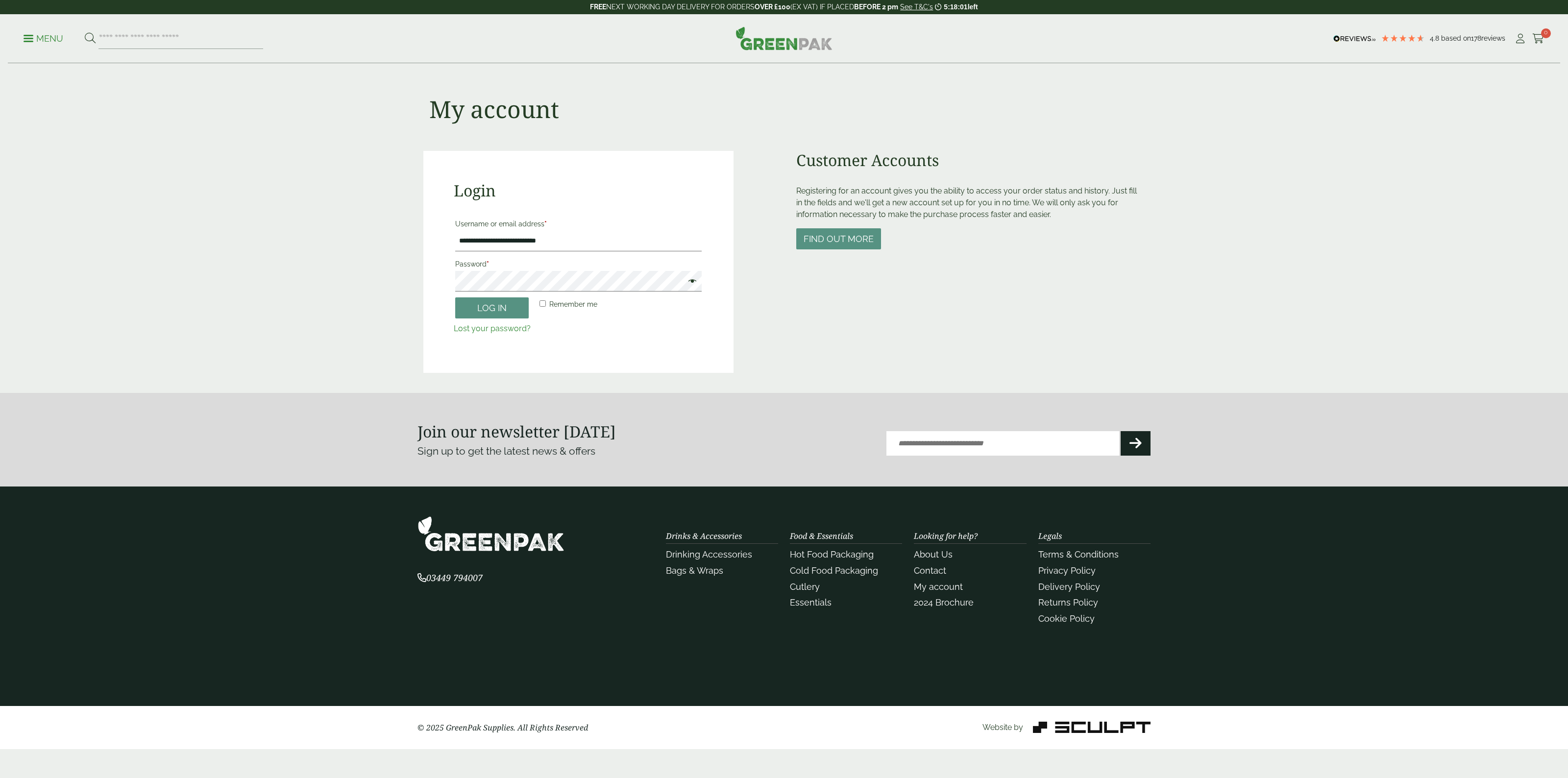
click at [499, 306] on button "Log in" at bounding box center [492, 308] width 74 height 21
click at [511, 306] on button "Log in" at bounding box center [492, 308] width 74 height 21
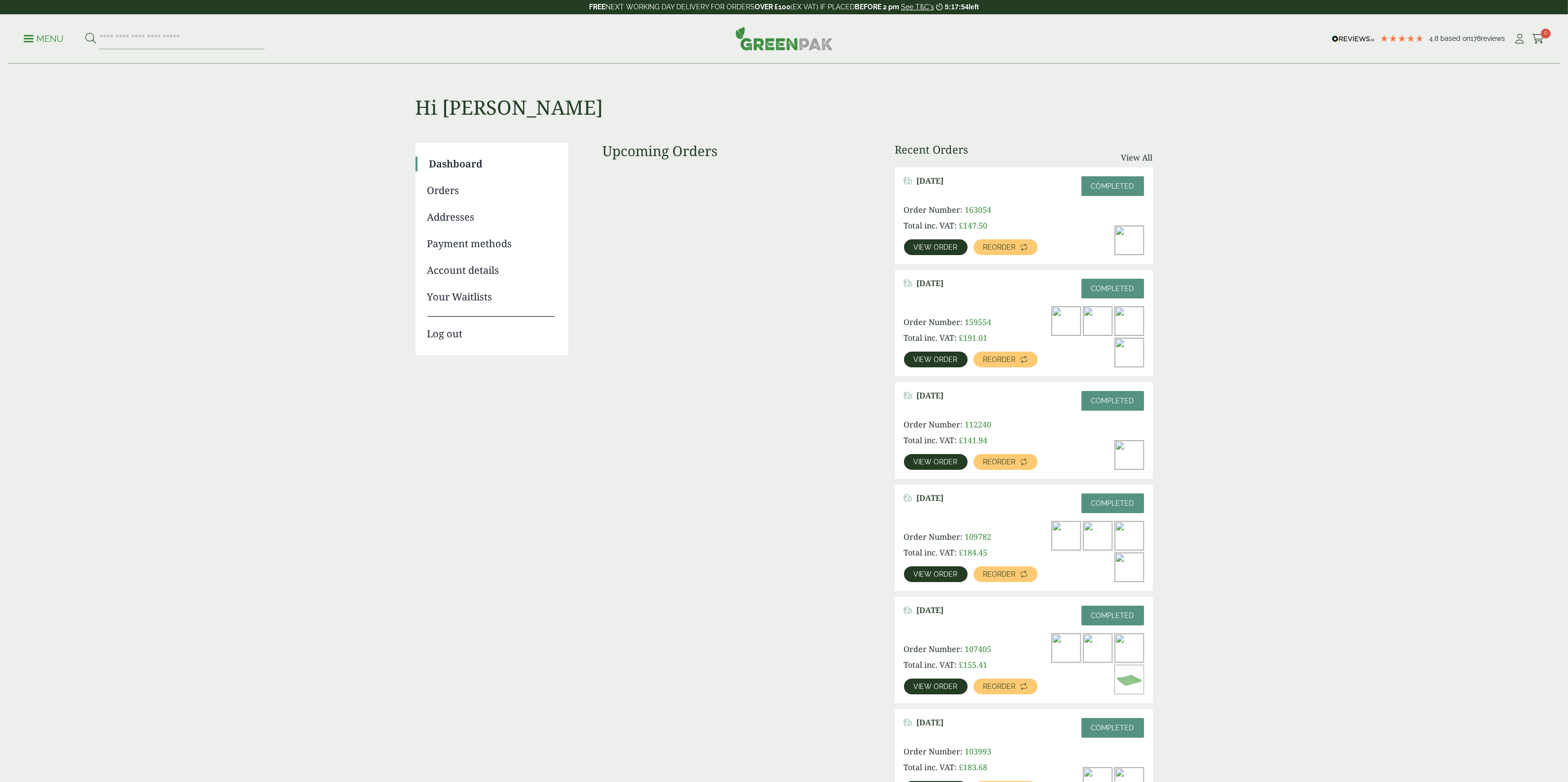
click at [949, 247] on span "View order" at bounding box center [936, 247] width 44 height 7
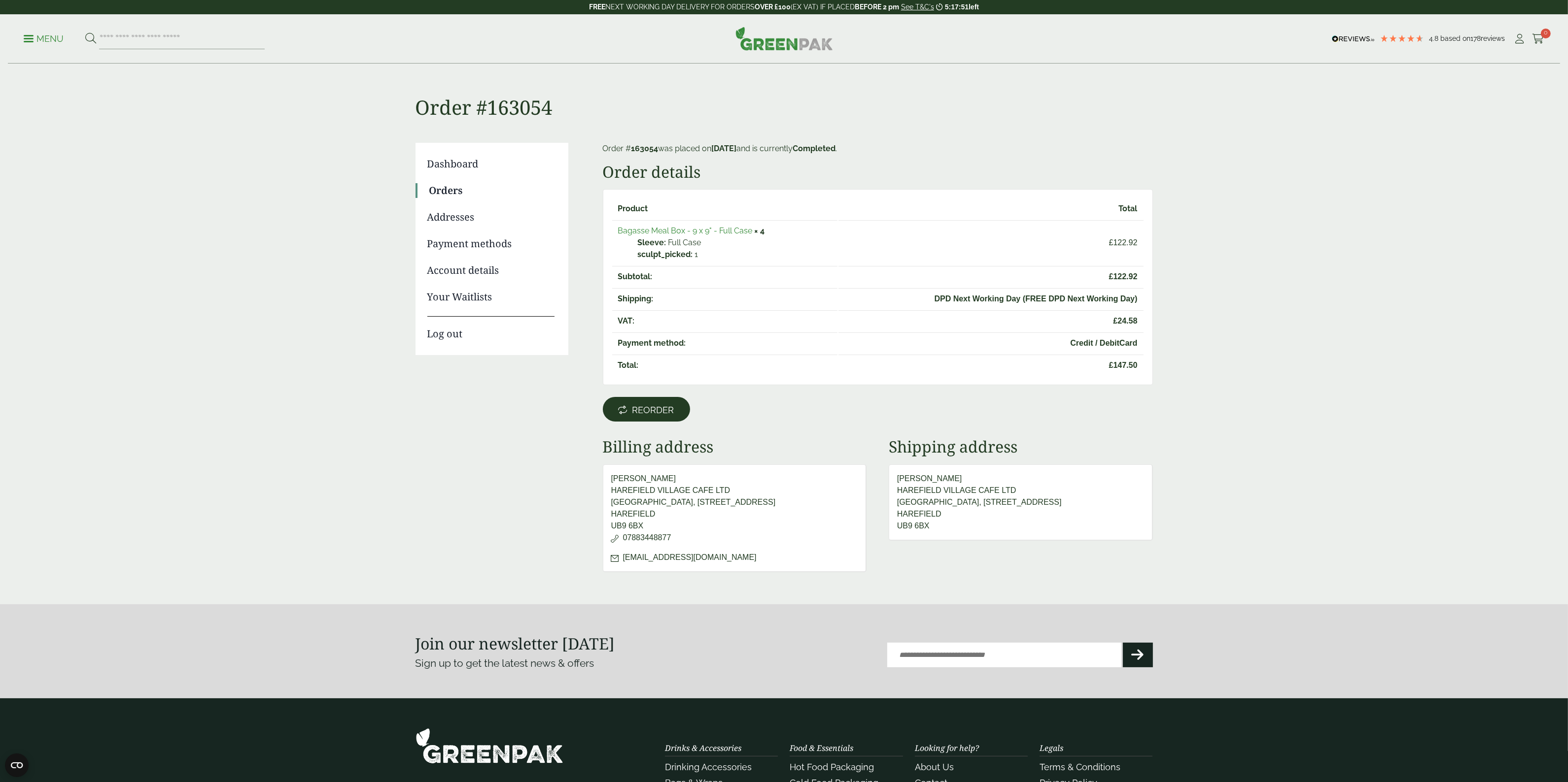
click at [667, 406] on span "Reorder" at bounding box center [653, 411] width 42 height 11
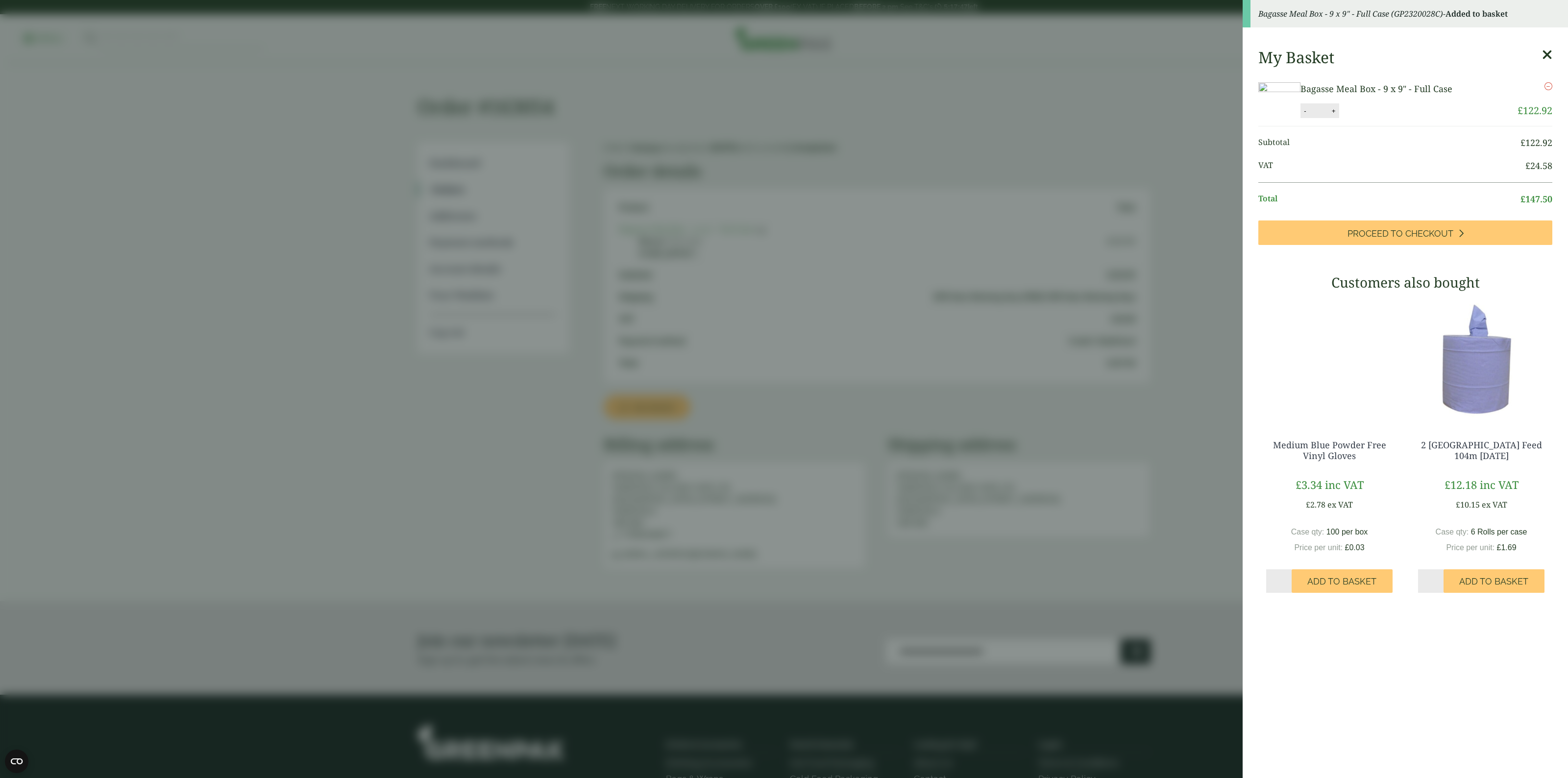
click at [399, 194] on aside "Bagasse Meal Box - 9 x 9" - Full Case (GP2320028C) - Added to basket My Basket …" at bounding box center [784, 389] width 1568 height 778
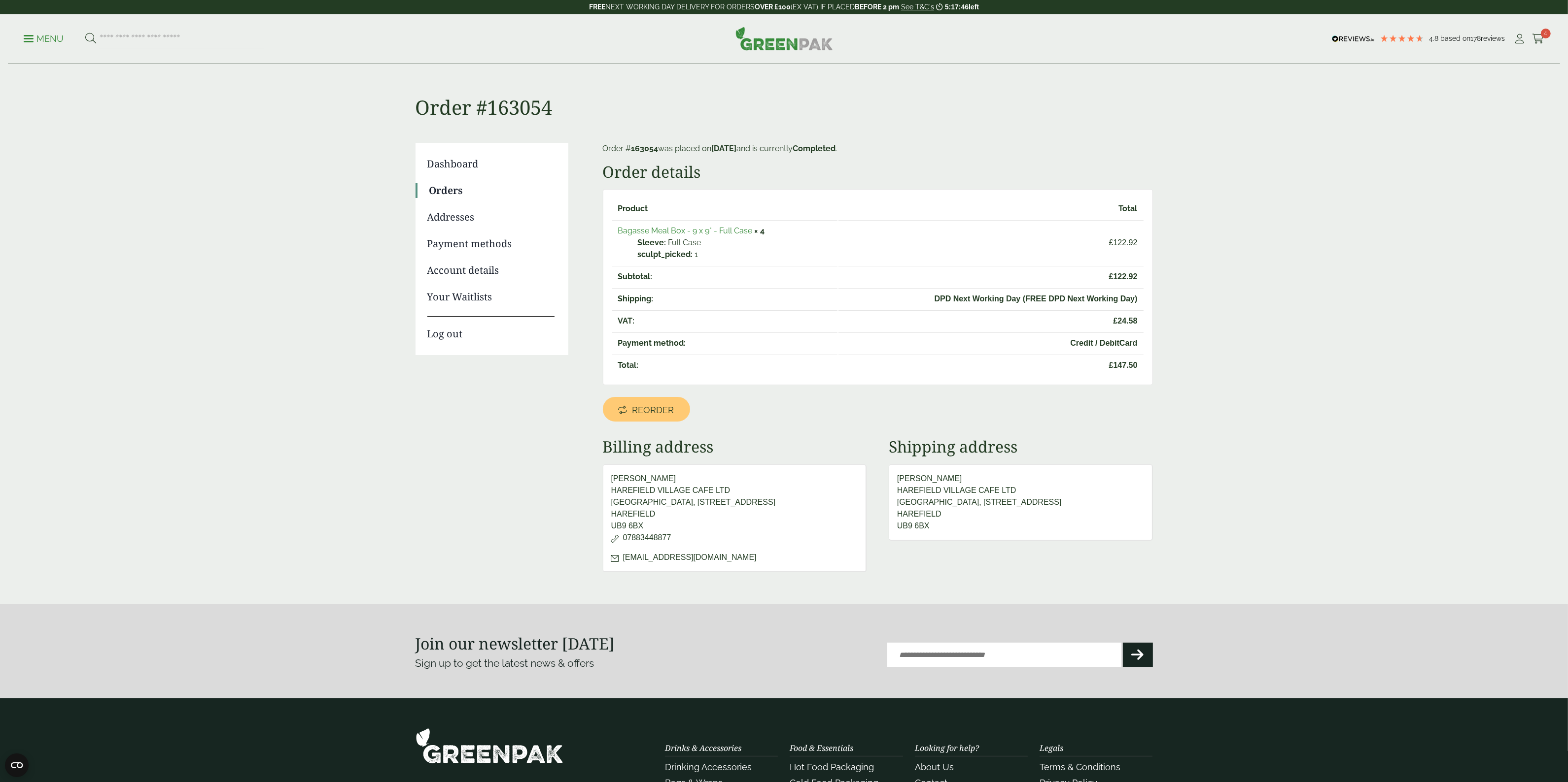
click at [461, 188] on link "Orders" at bounding box center [492, 190] width 125 height 15
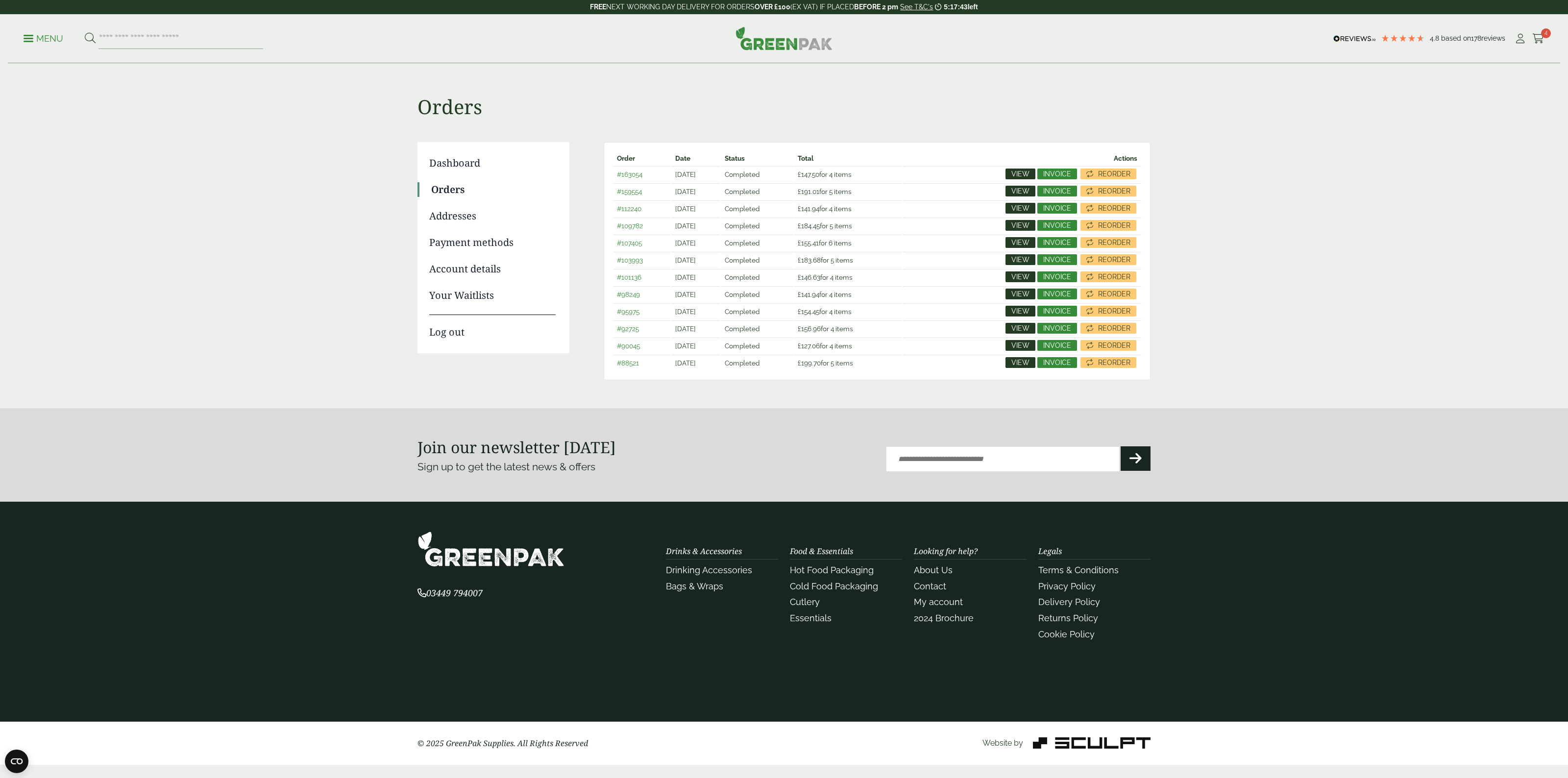
click at [1020, 192] on span "View" at bounding box center [1021, 191] width 18 height 7
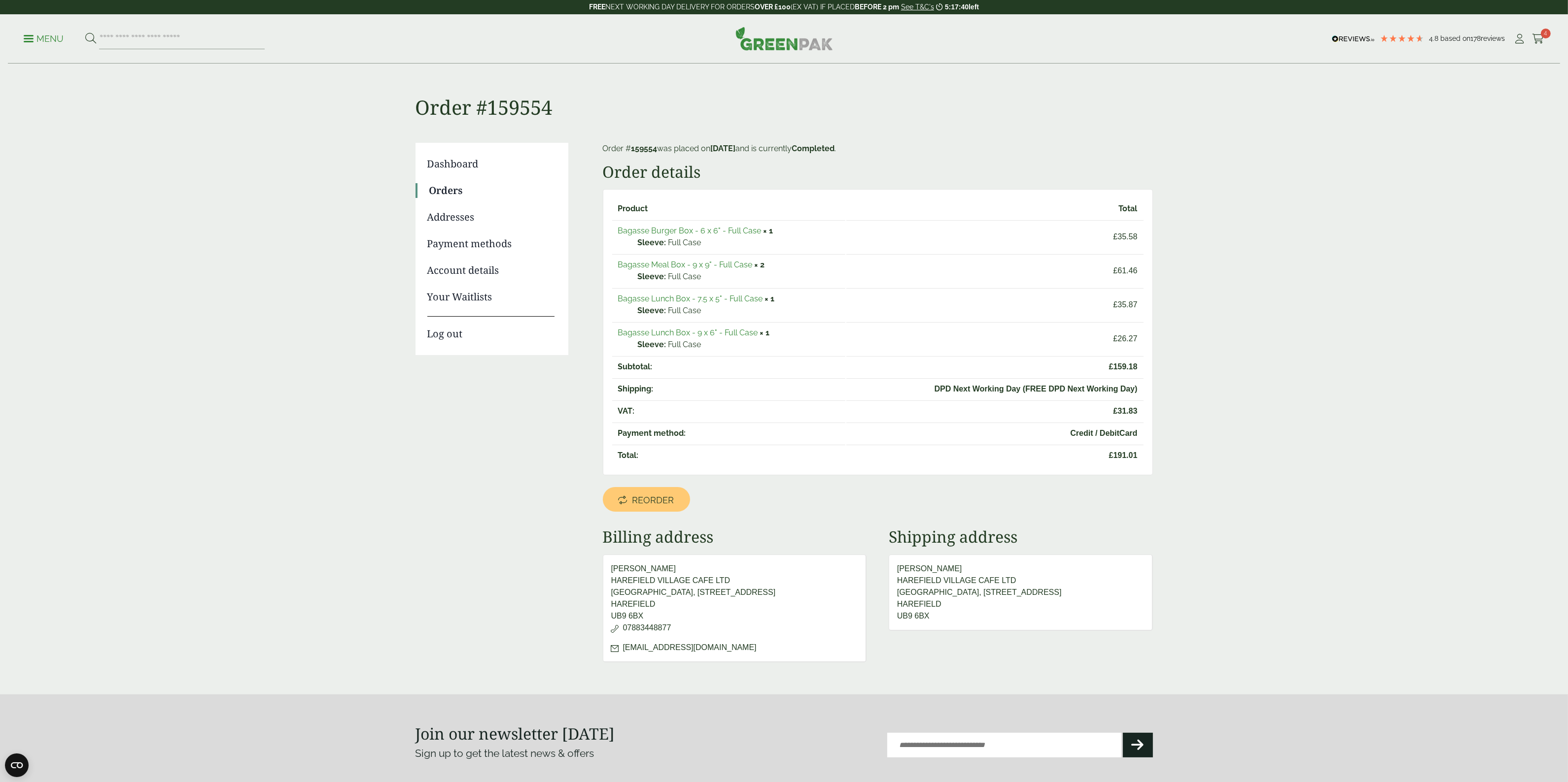
click at [734, 299] on link "Bagasse Lunch Box - 7.5 x 5" - Full Case" at bounding box center [690, 299] width 145 height 9
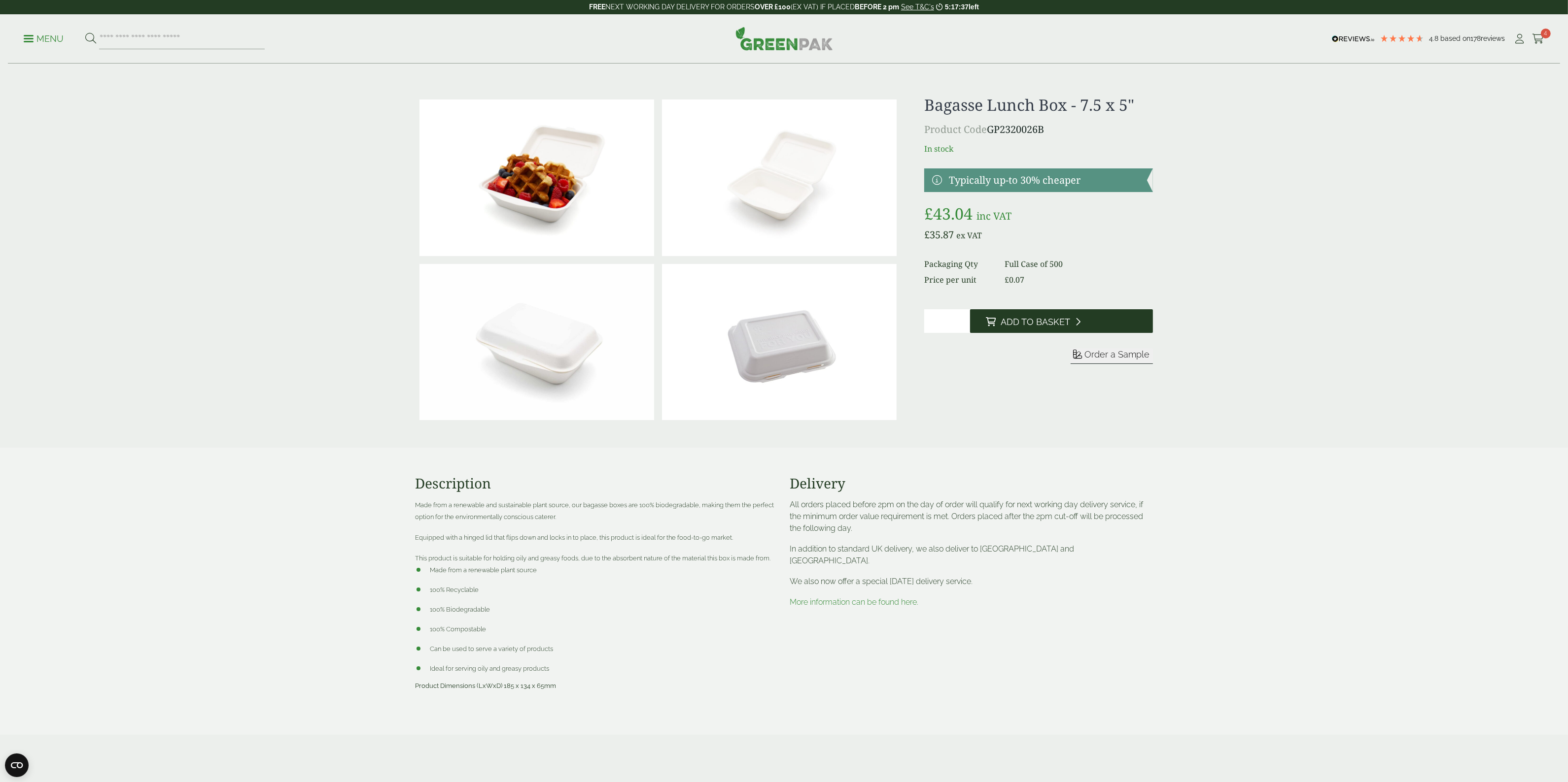
click at [1020, 324] on span "Add to Basket" at bounding box center [1035, 322] width 70 height 11
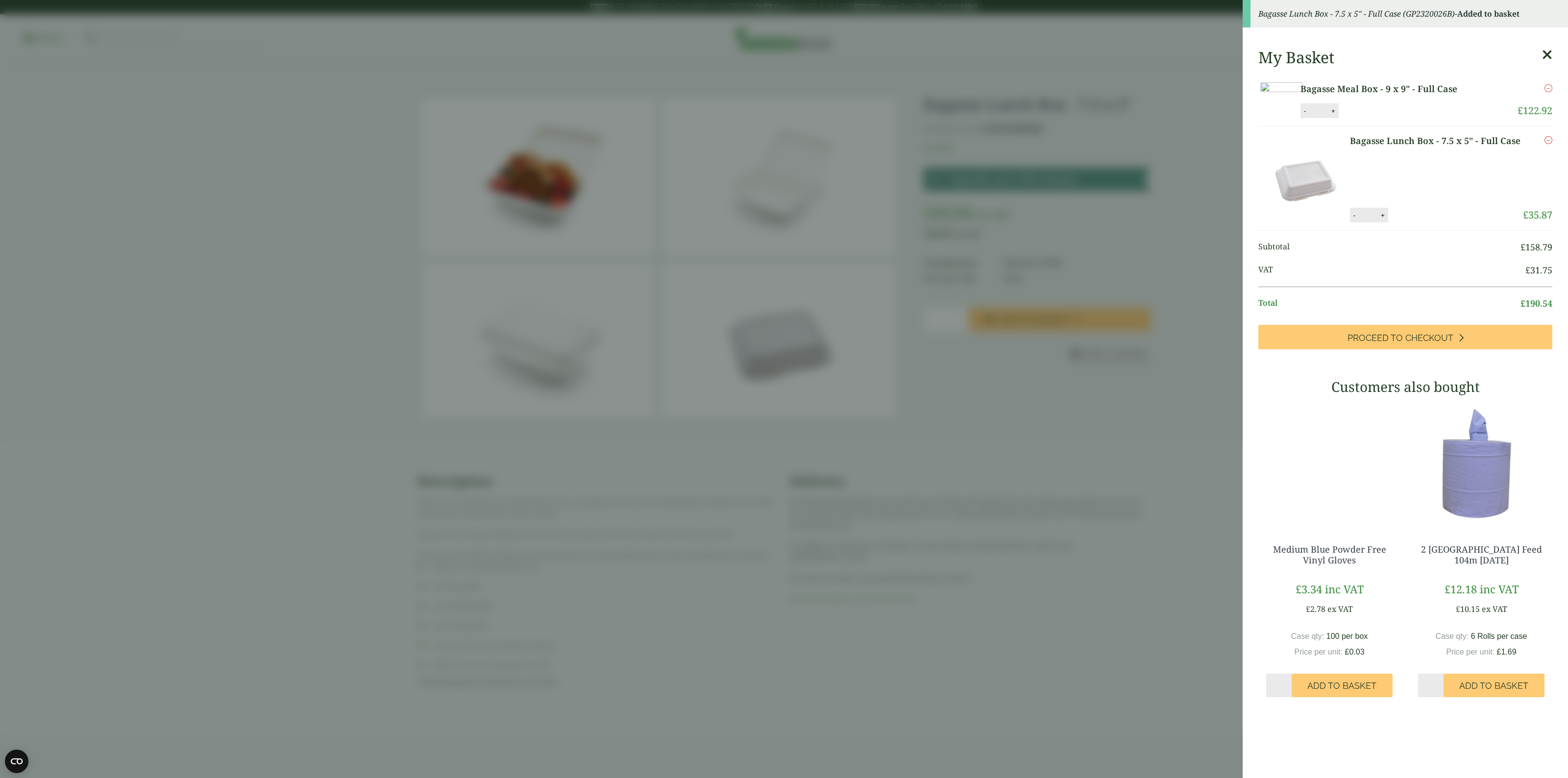
click at [1027, 256] on aside "Bagasse Lunch Box - 7.5 x 5" - Full Case (GP2320026B) - Added to basket My Bask…" at bounding box center [784, 389] width 1568 height 778
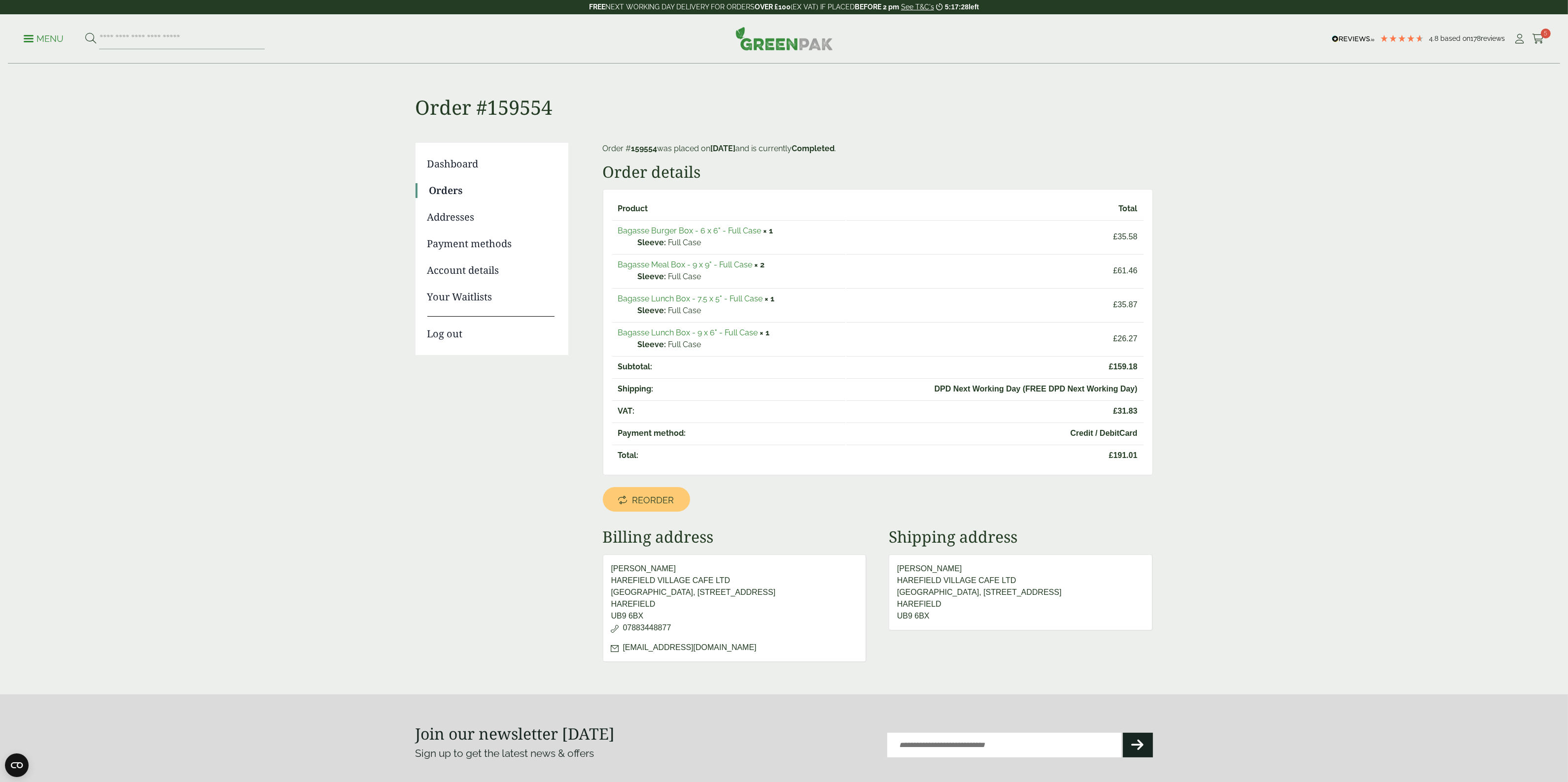
click at [719, 229] on link "Bagasse Burger Box - 6 x 6" - Full Case" at bounding box center [689, 230] width 143 height 9
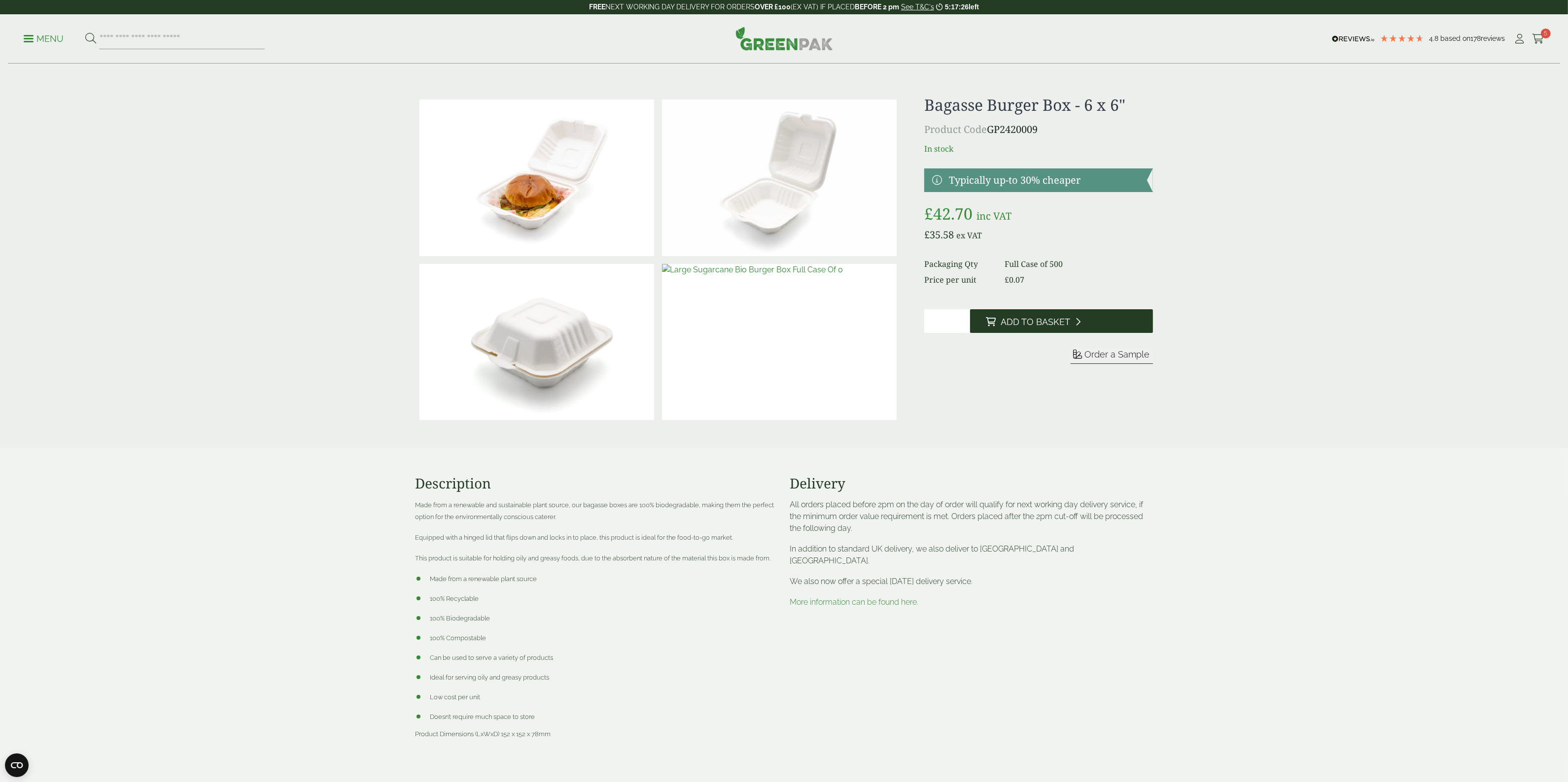
click at [1055, 329] on button "Add to Basket" at bounding box center [1061, 321] width 183 height 24
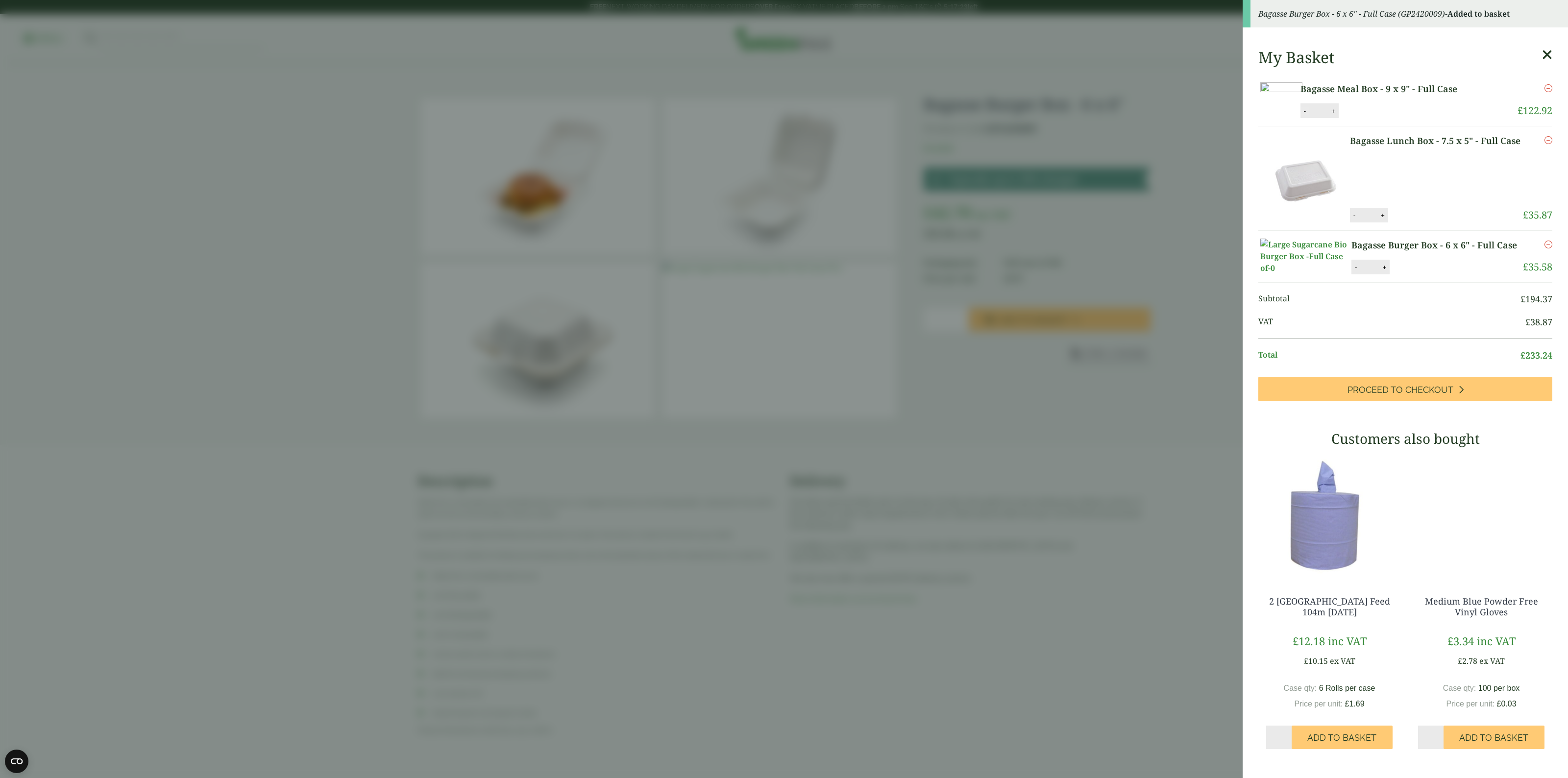
click at [1309, 115] on button "-" at bounding box center [1304, 111] width 8 height 9
type input "*"
click at [1390, 119] on button "Update" at bounding box center [1365, 111] width 49 height 15
click at [1542, 52] on icon at bounding box center [1547, 55] width 10 height 14
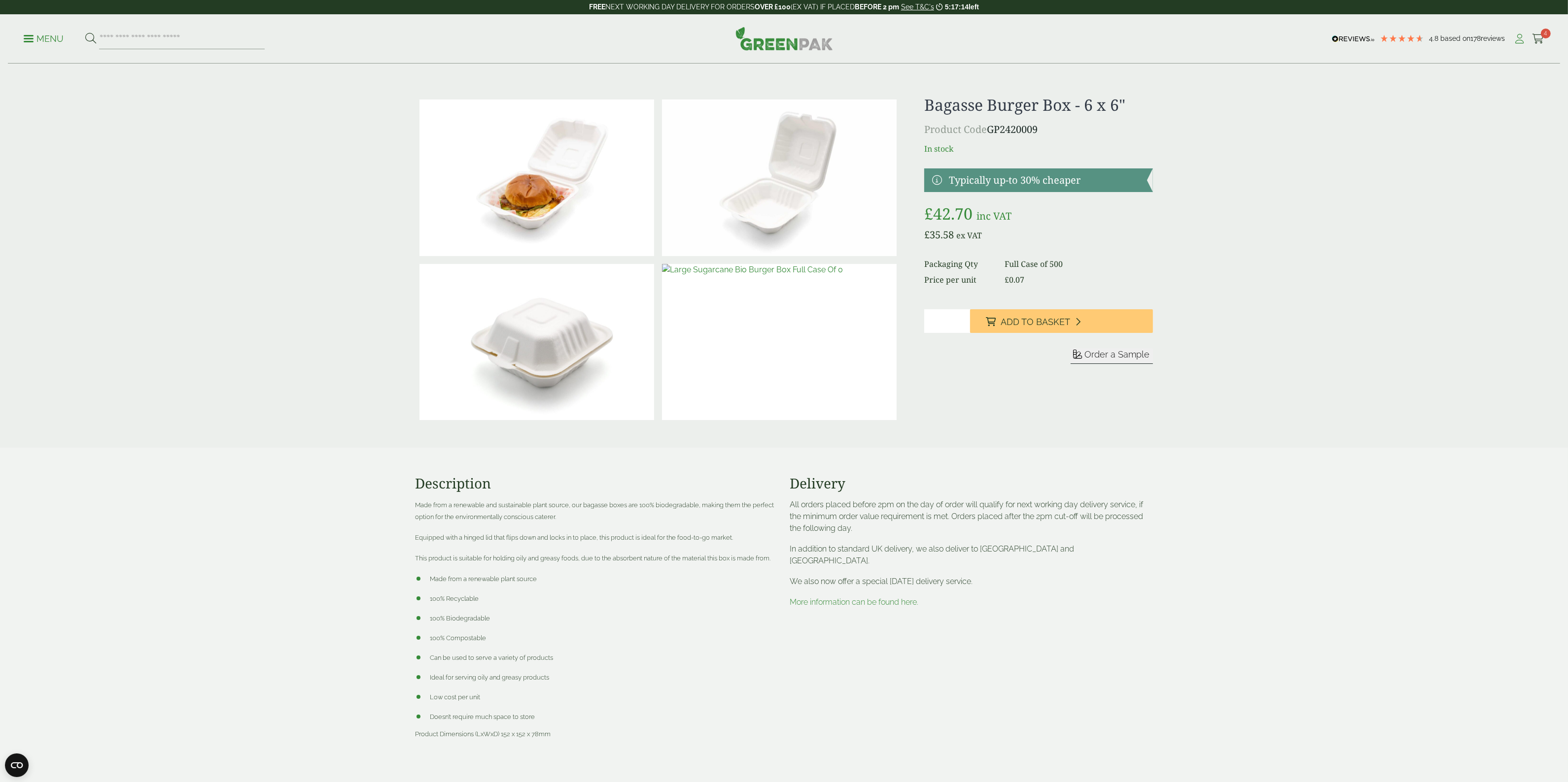
click at [1520, 36] on icon at bounding box center [1520, 39] width 12 height 10
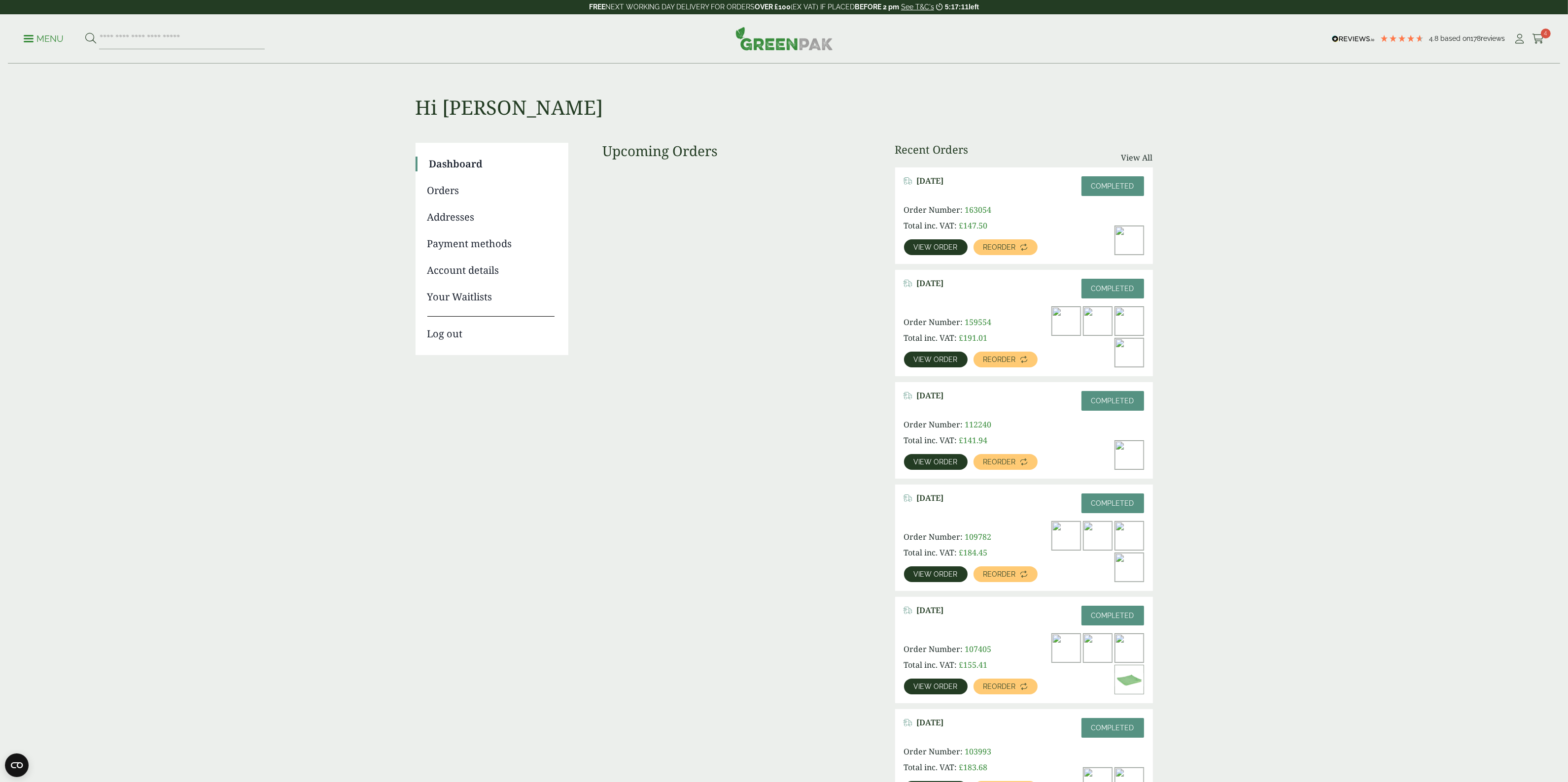
click at [942, 358] on span "View order" at bounding box center [936, 359] width 44 height 7
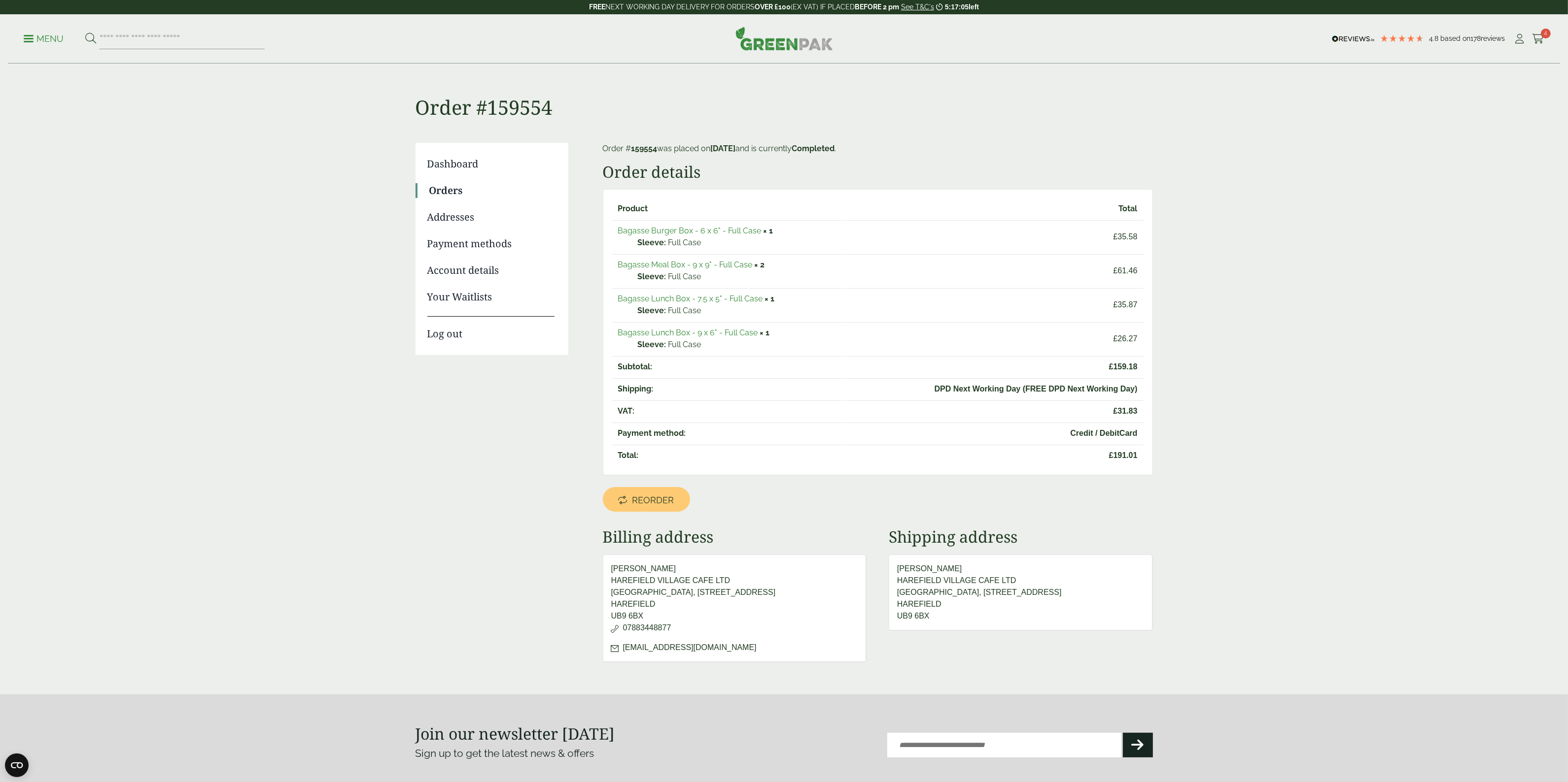
click at [729, 329] on link "Bagasse Lunch Box - 9 x 6" - Full Case" at bounding box center [688, 332] width 140 height 9
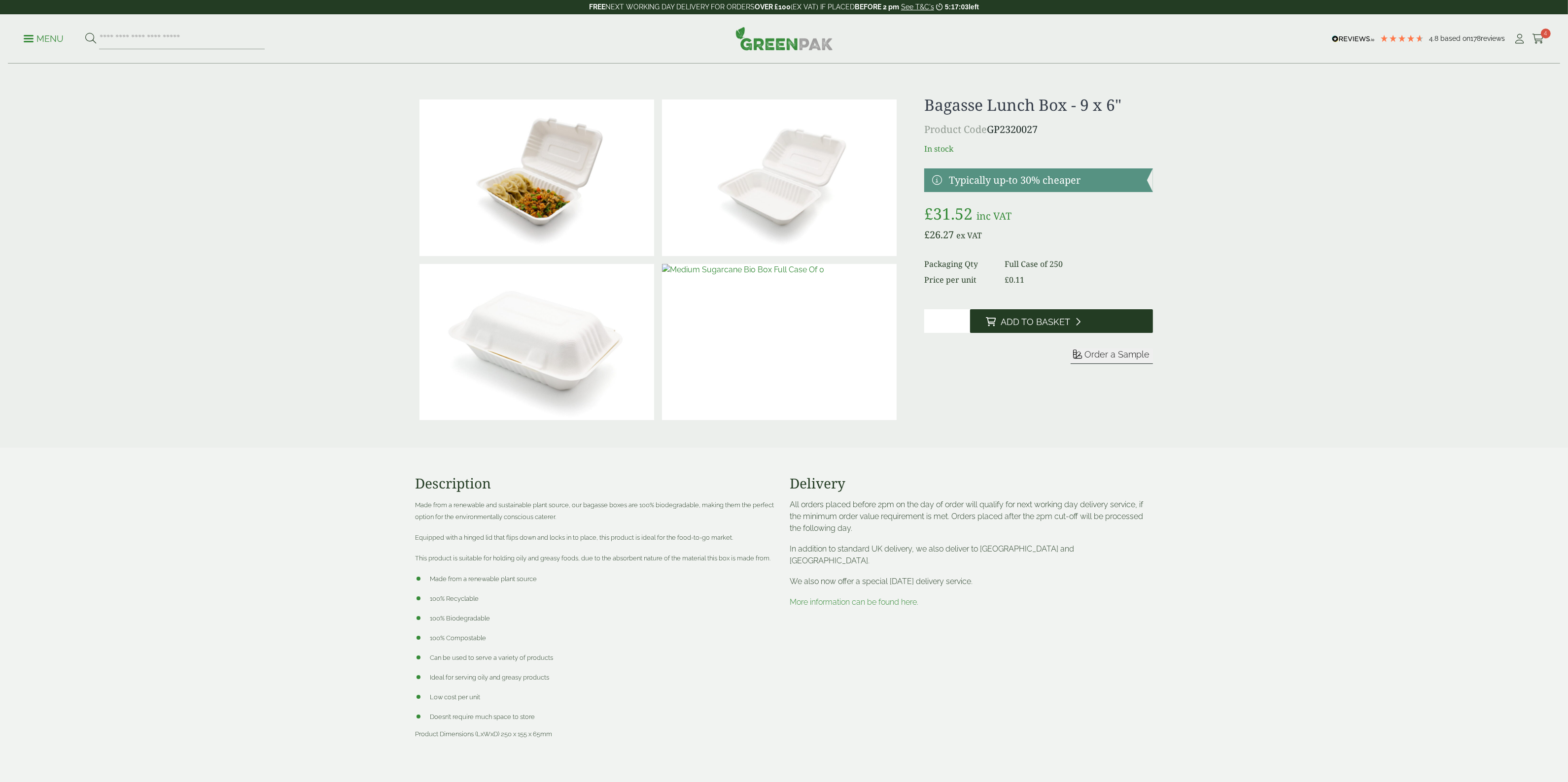
click at [1040, 326] on span "Add to Basket" at bounding box center [1035, 322] width 70 height 11
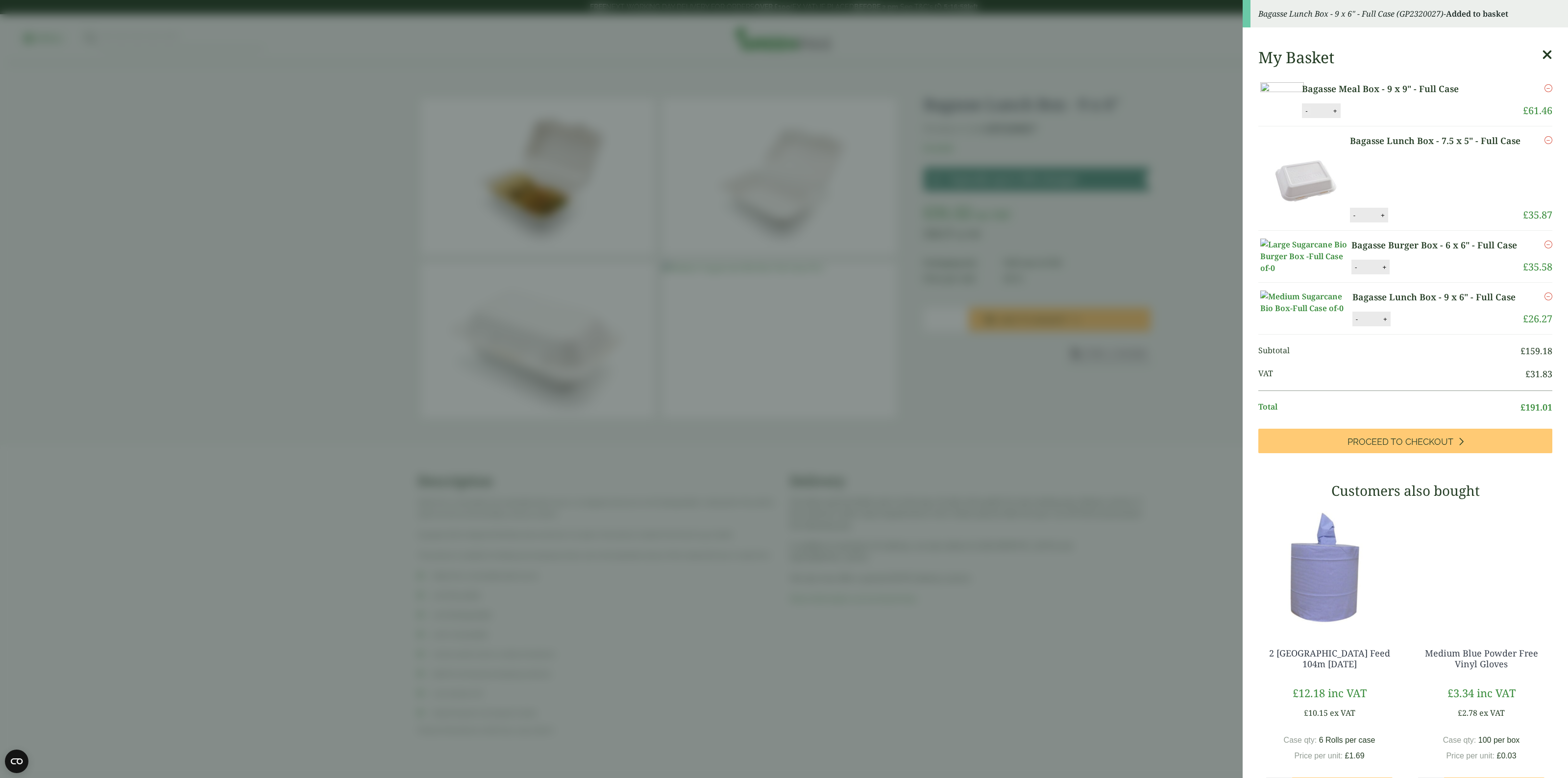
click at [1311, 115] on button "-" at bounding box center [1306, 111] width 8 height 9
type input "*"
click at [1391, 119] on button "Update" at bounding box center [1367, 111] width 49 height 15
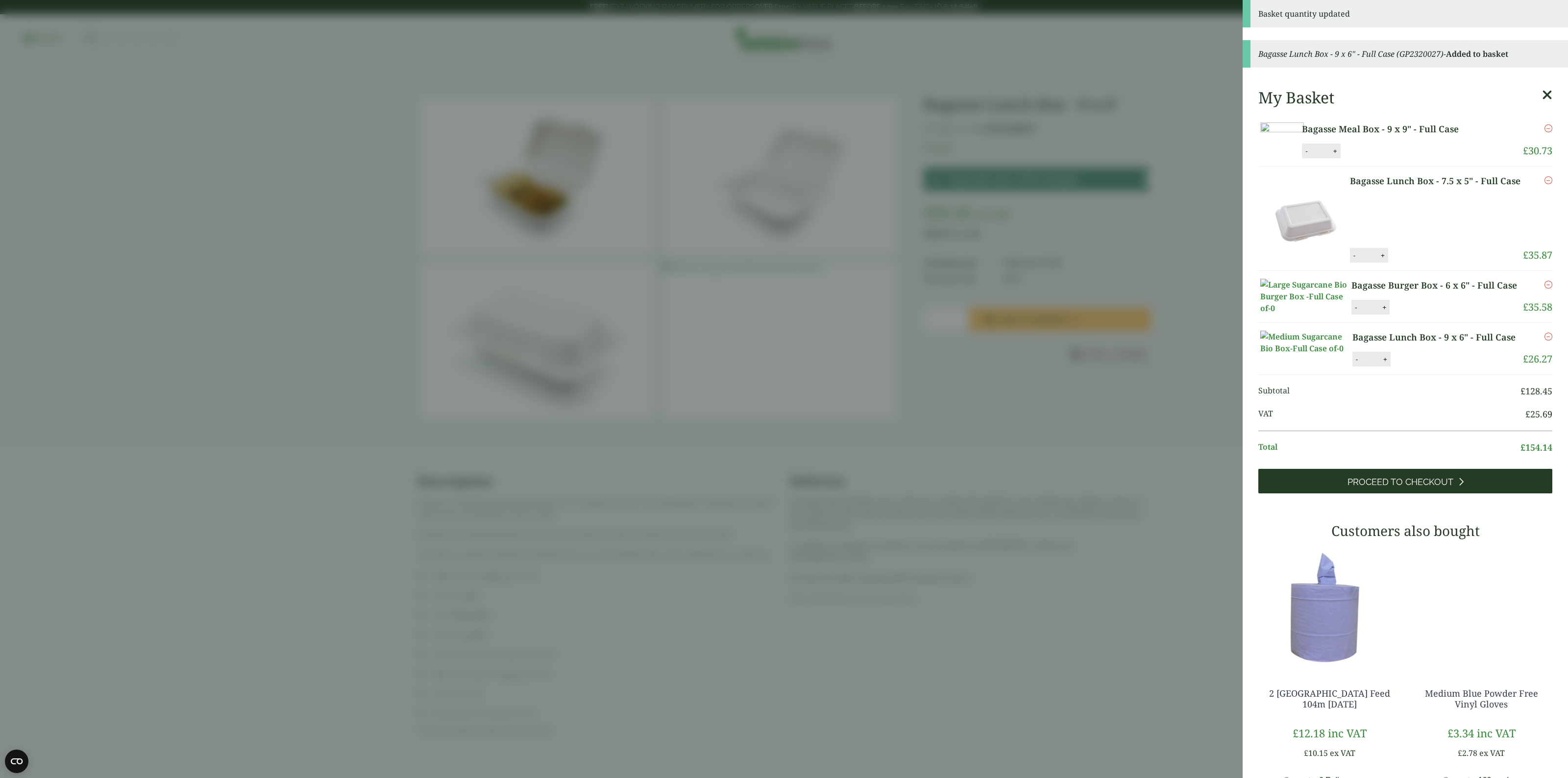
click at [1404, 488] on span "Proceed to Checkout" at bounding box center [1401, 482] width 106 height 11
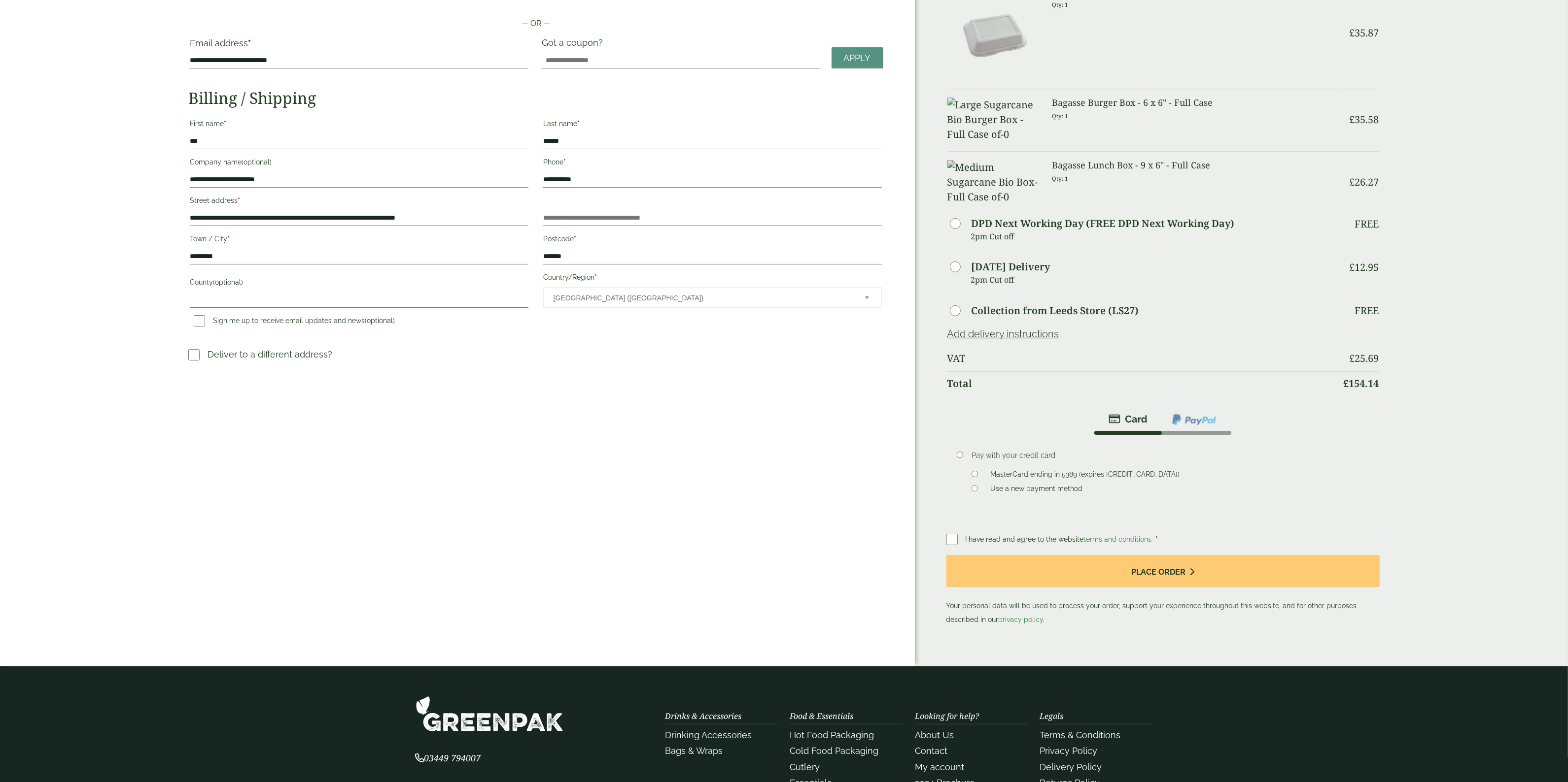
scroll to position [123, 0]
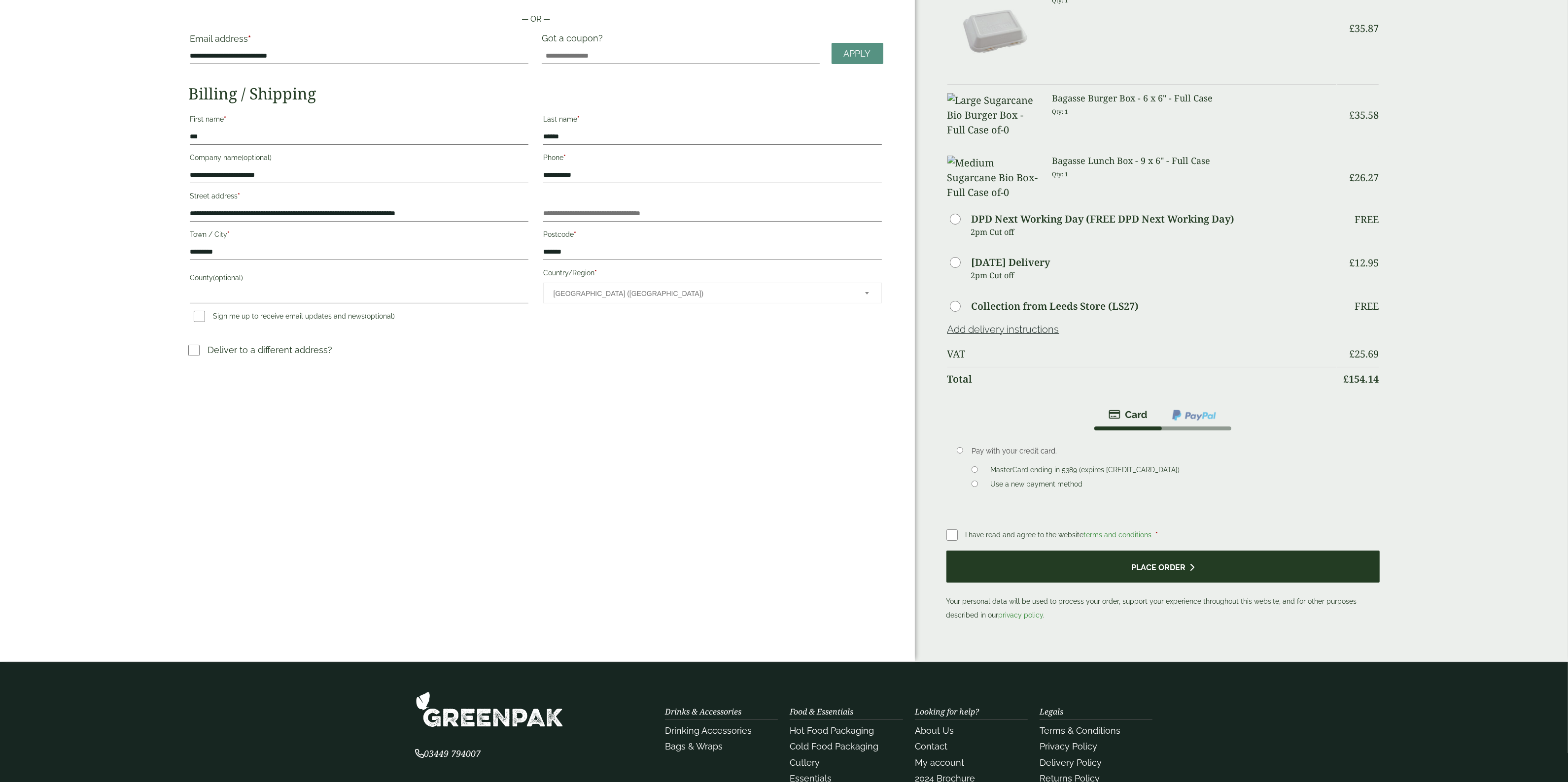
click at [1145, 583] on button "Place order" at bounding box center [1163, 567] width 433 height 32
